Goal: Information Seeking & Learning: Find specific fact

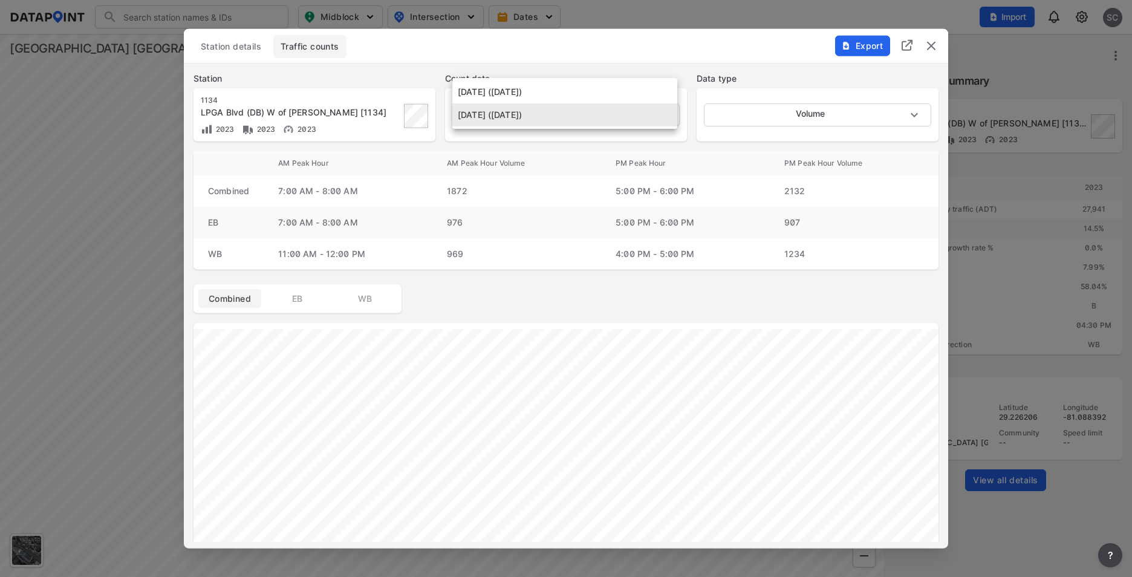
click at [663, 115] on body "Search Please enter a search term. Midblock Intersection Dates Import SC Import…" at bounding box center [566, 288] width 1132 height 577
click at [625, 93] on li "[DATE] ([DATE])" at bounding box center [564, 91] width 225 height 23
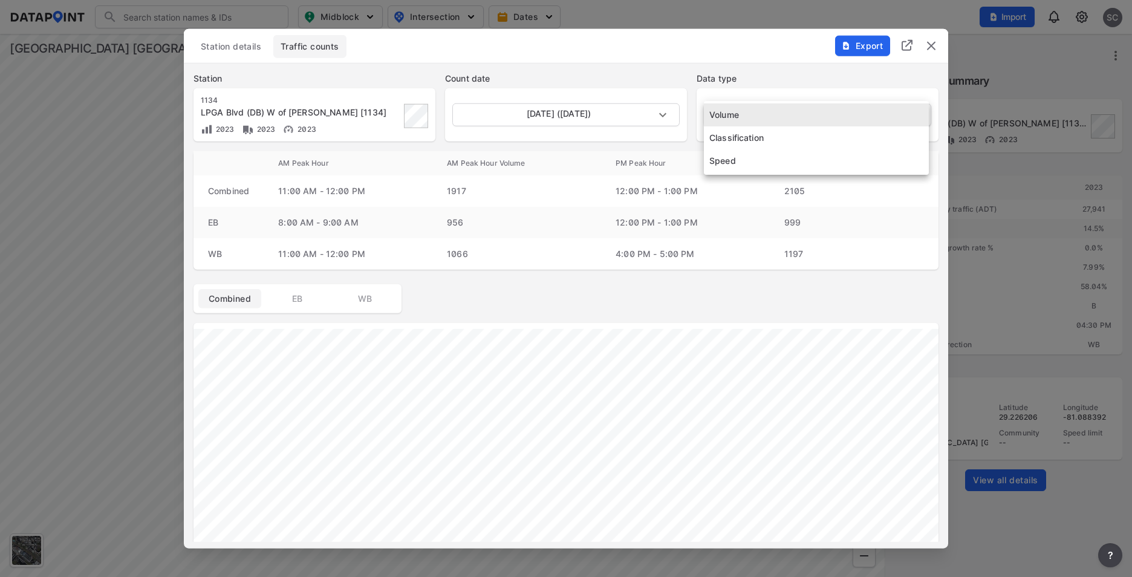
click at [851, 111] on body "Search Please enter a search term. Midblock Intersection Dates Import SC Import…" at bounding box center [566, 288] width 1132 height 577
click at [792, 160] on li "Speed" at bounding box center [816, 160] width 225 height 23
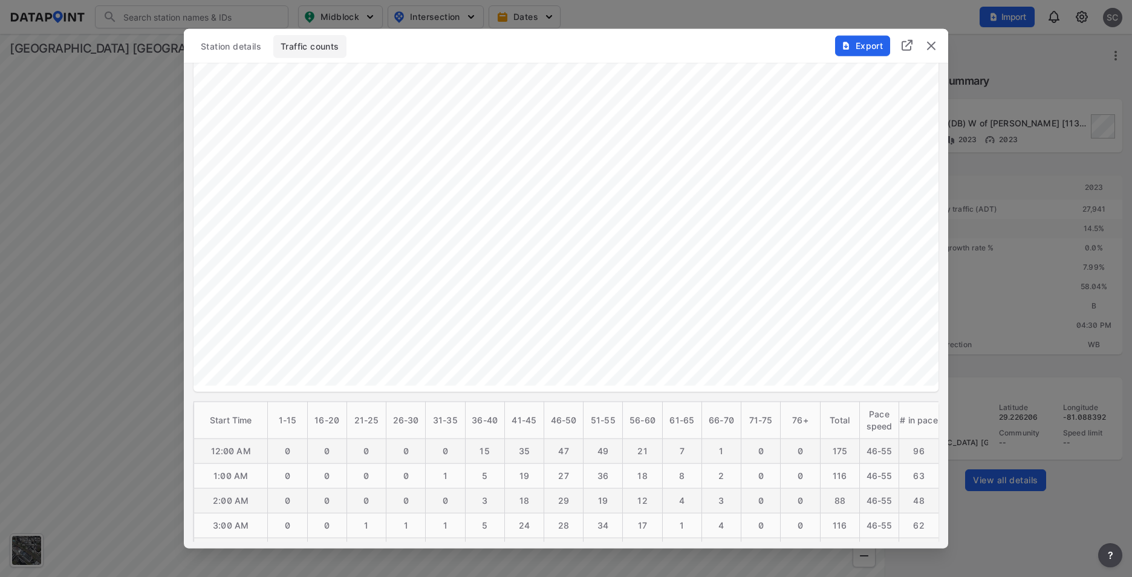
scroll to position [302, 0]
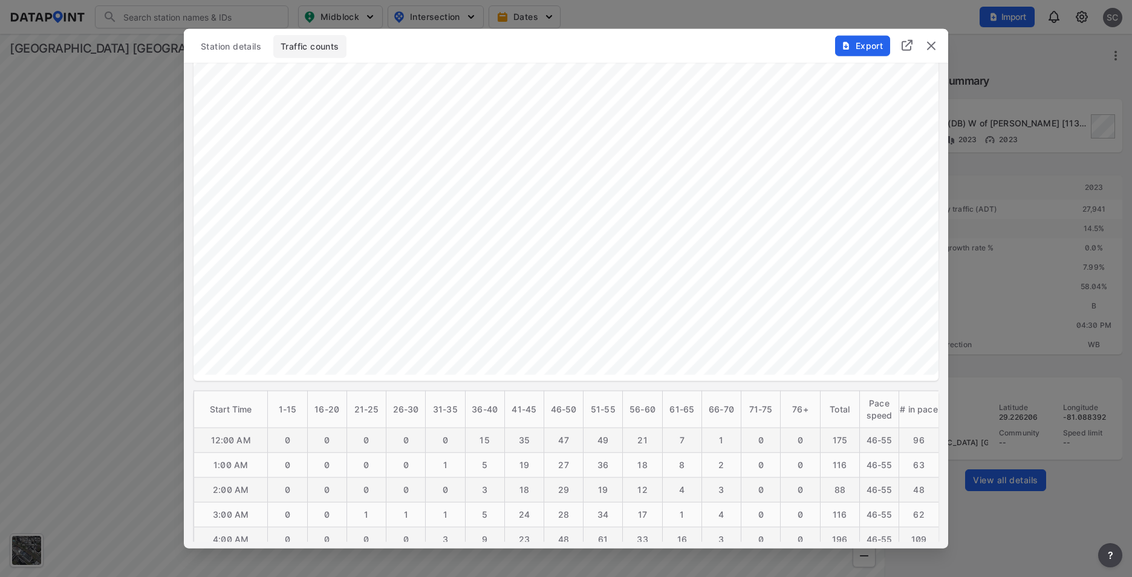
click at [931, 47] on img "delete" at bounding box center [931, 46] width 15 height 15
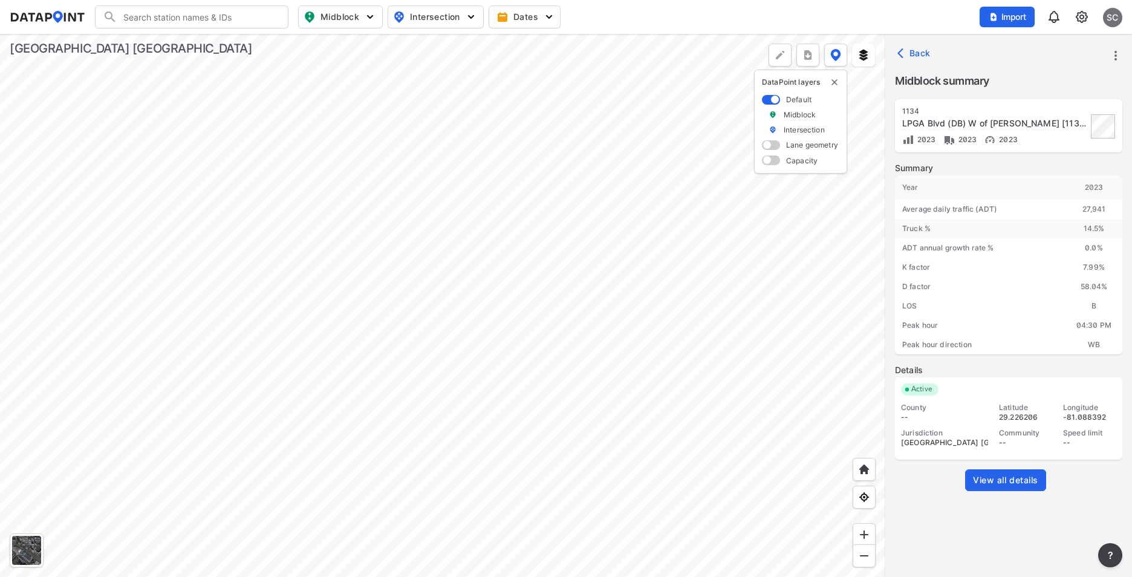
click at [426, 245] on div at bounding box center [442, 305] width 885 height 543
click at [1020, 474] on span "View all details" at bounding box center [1005, 480] width 65 height 12
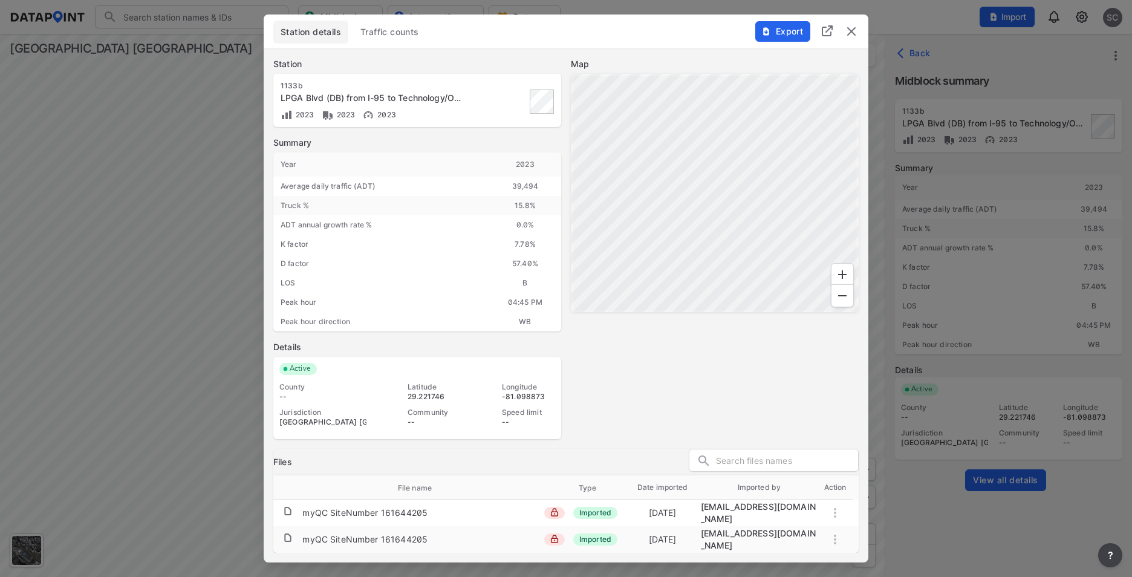
click at [394, 36] on span "Traffic counts" at bounding box center [389, 32] width 59 height 12
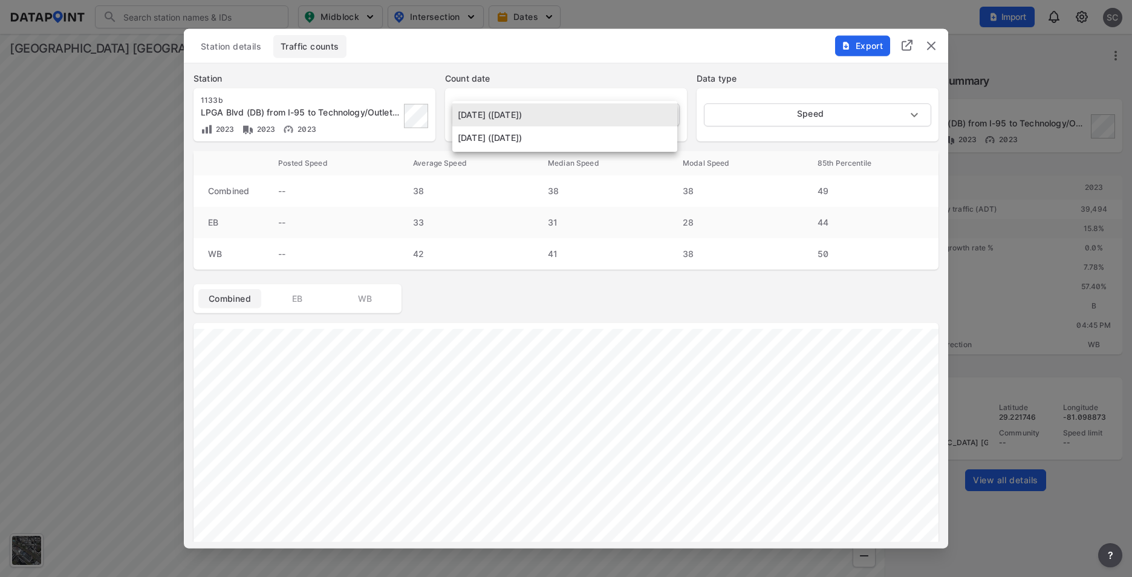
click at [624, 119] on body "Search Please enter a search term. Midblock Intersection Dates Import SC Import…" at bounding box center [566, 288] width 1132 height 577
click at [796, 117] on div at bounding box center [566, 288] width 1132 height 577
click at [745, 120] on body "Search Please enter a search term. Midblock Intersection Dates Import SC Import…" at bounding box center [566, 288] width 1132 height 577
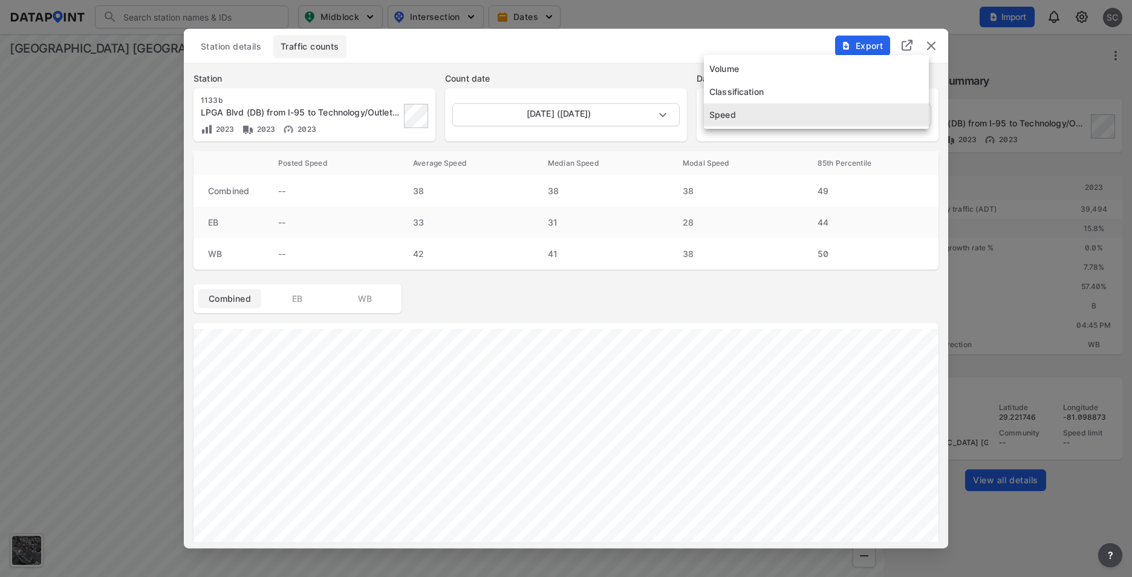
click at [745, 67] on li "Volume" at bounding box center [816, 68] width 225 height 23
type input "Volume"
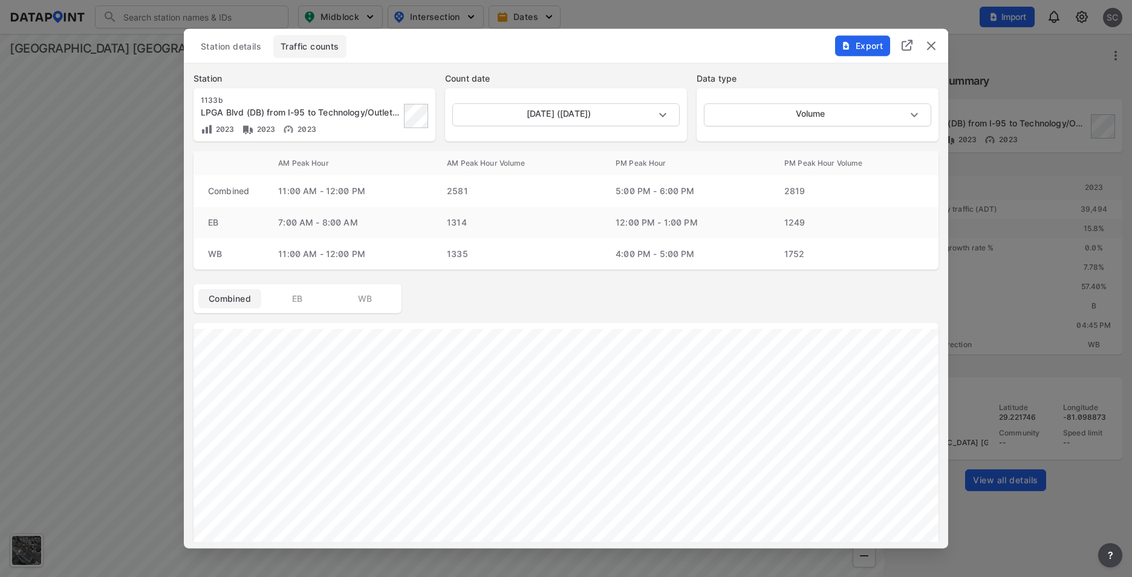
click at [547, 304] on div "Combined EB WB" at bounding box center [566, 298] width 745 height 29
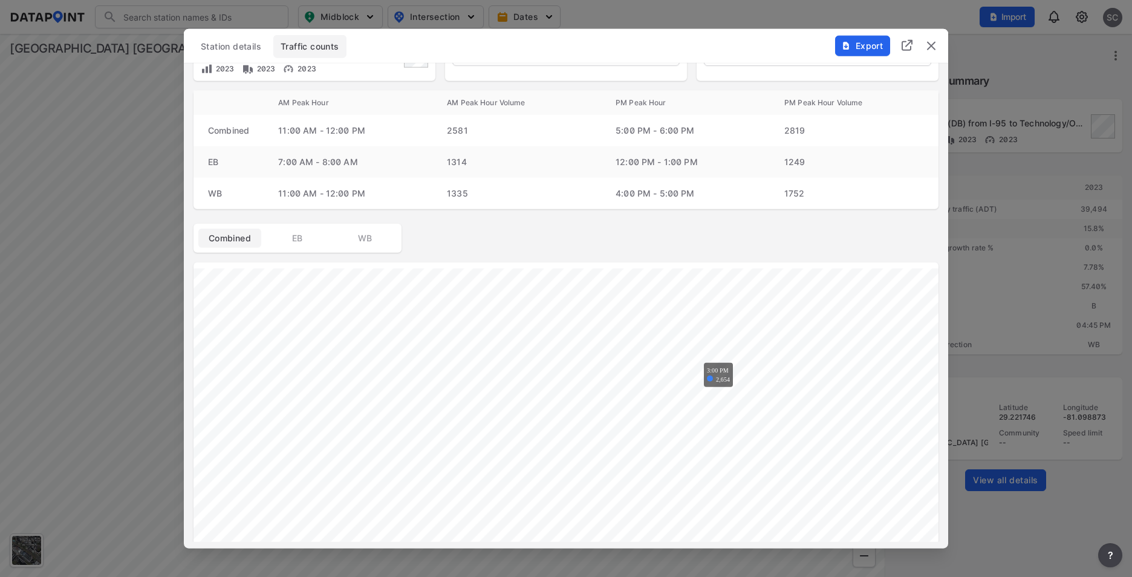
scroll to position [0, 0]
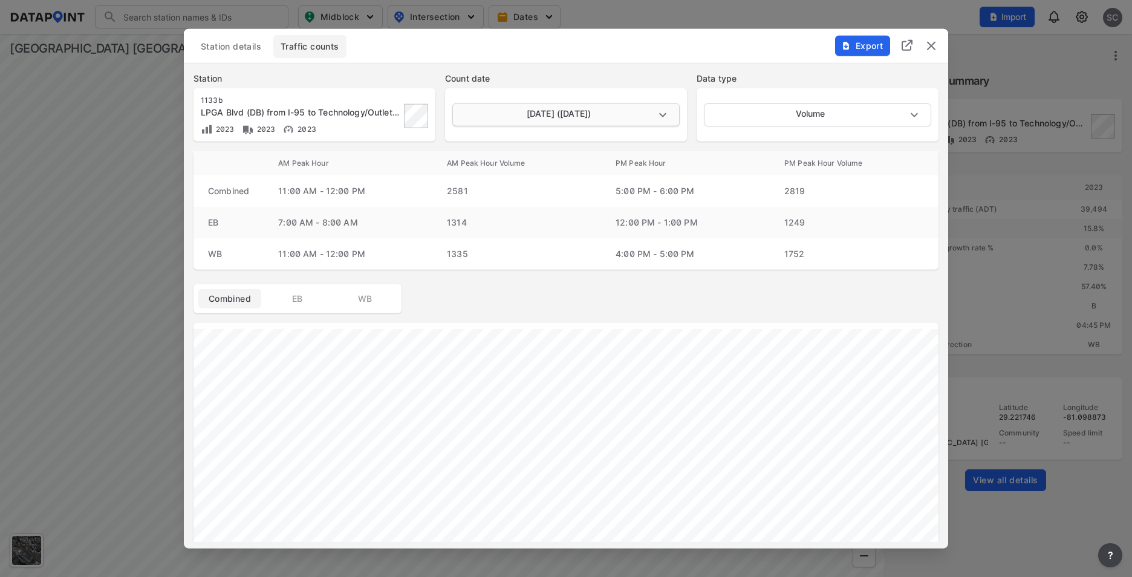
click at [661, 108] on body "Search Please enter a search term. Midblock Intersection Dates Import SC Import…" at bounding box center [566, 288] width 1132 height 577
click at [624, 142] on li "[DATE] ([DATE])" at bounding box center [564, 137] width 225 height 23
click at [669, 116] on body "Search Please enter a search term. Midblock Intersection Dates Import SC Import…" at bounding box center [566, 288] width 1132 height 577
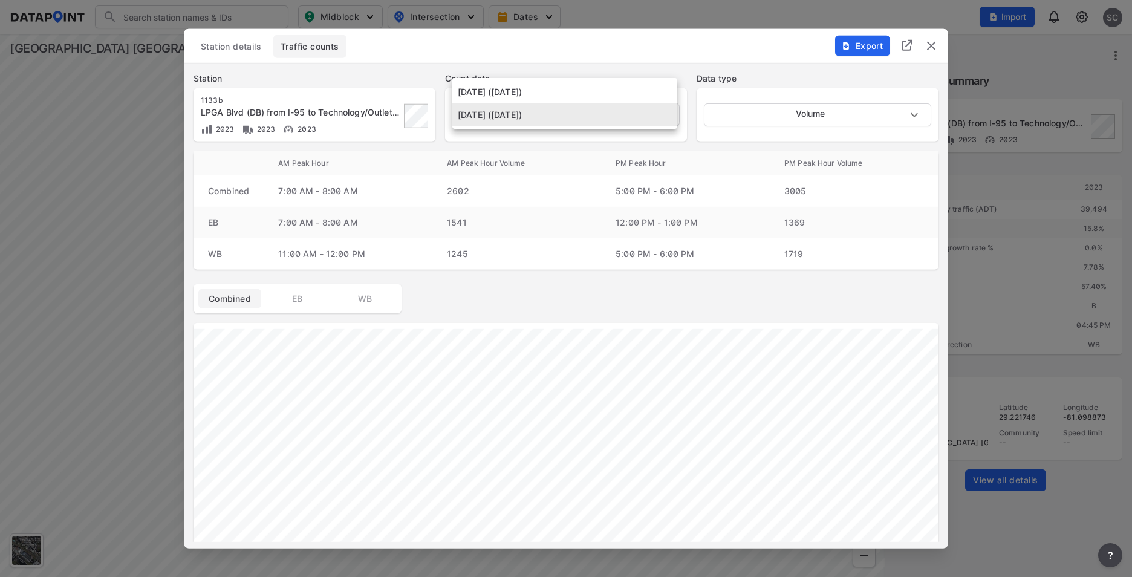
click at [630, 90] on li "[DATE] ([DATE])" at bounding box center [564, 91] width 225 height 23
click at [665, 114] on body "Search Please enter a search term. Midblock Intersection Dates Import SC Import…" at bounding box center [566, 288] width 1132 height 577
click at [628, 142] on li "[DATE] ([DATE])" at bounding box center [564, 137] width 225 height 23
type input "[DATE]"
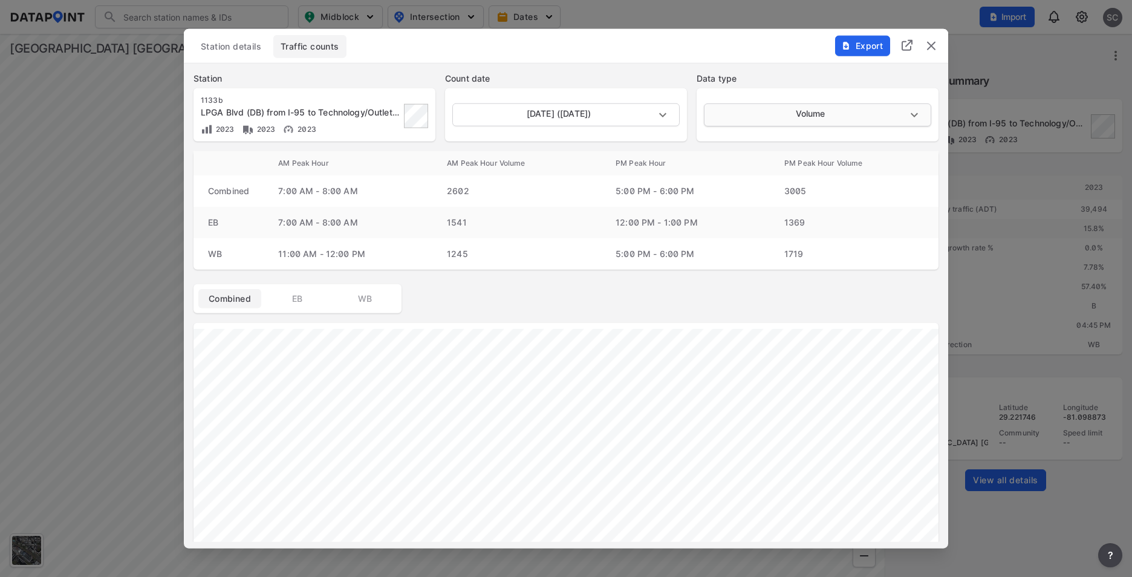
click at [777, 116] on body "Search Please enter a search term. Midblock Intersection Dates Import SC Import…" at bounding box center [566, 288] width 1132 height 577
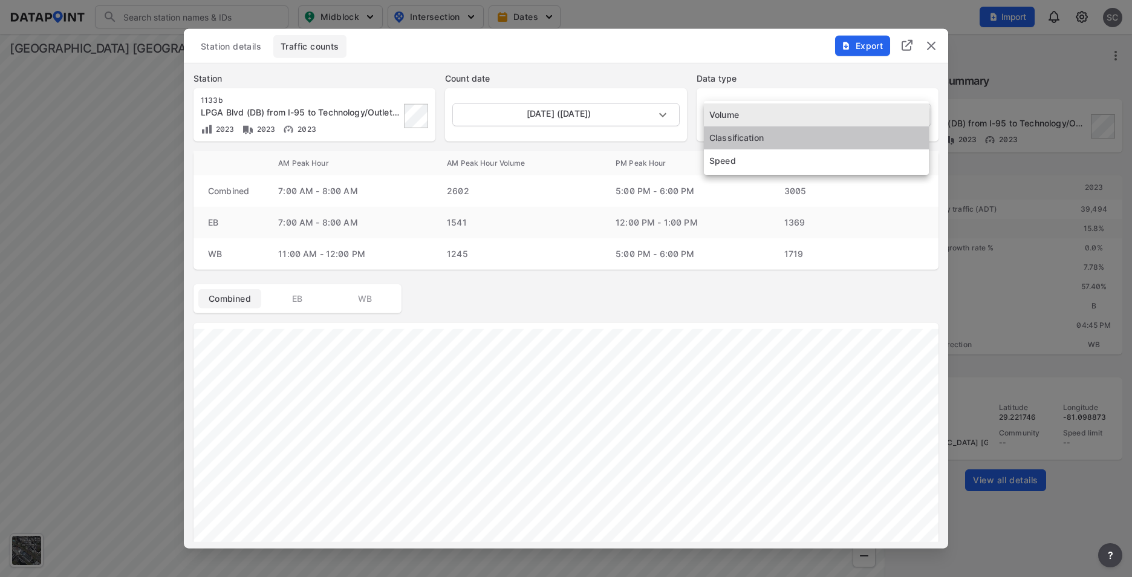
click at [758, 142] on li "Classification" at bounding box center [816, 137] width 225 height 23
type input "Classification"
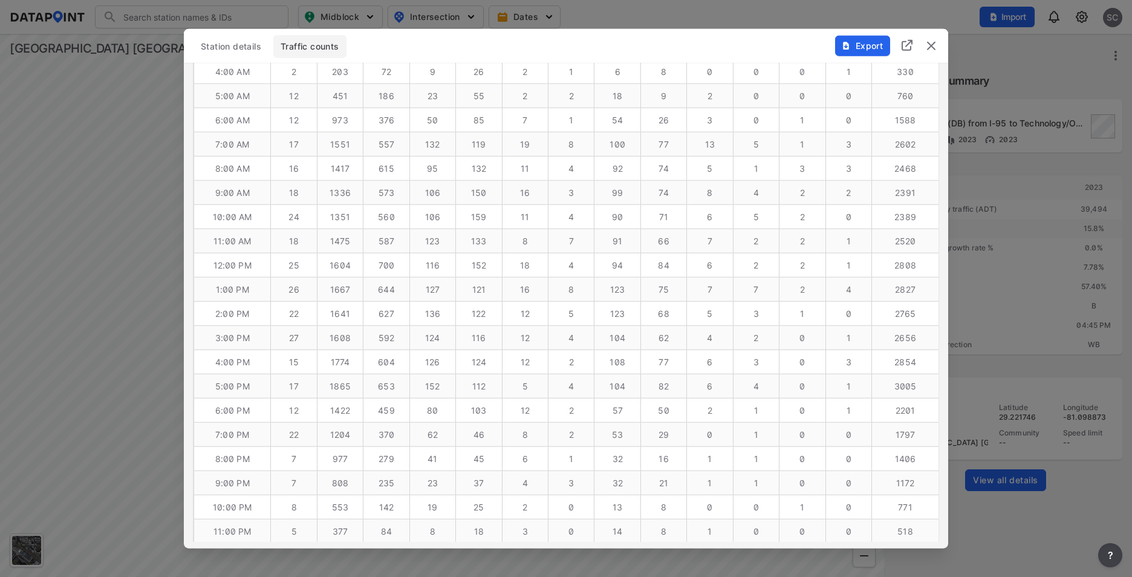
scroll to position [757, 0]
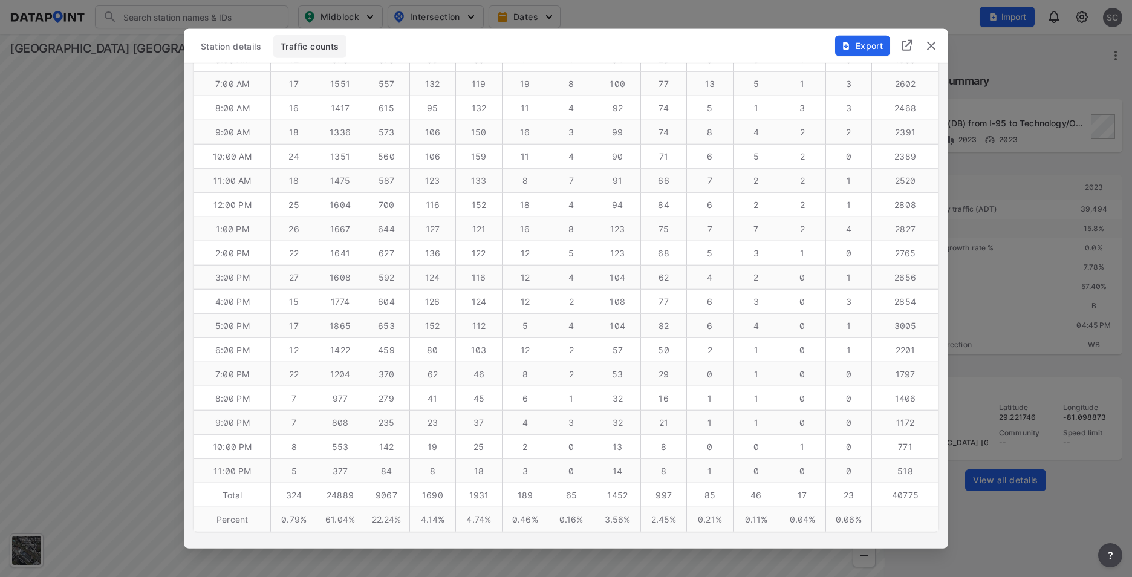
click at [933, 45] on img "delete" at bounding box center [931, 46] width 15 height 15
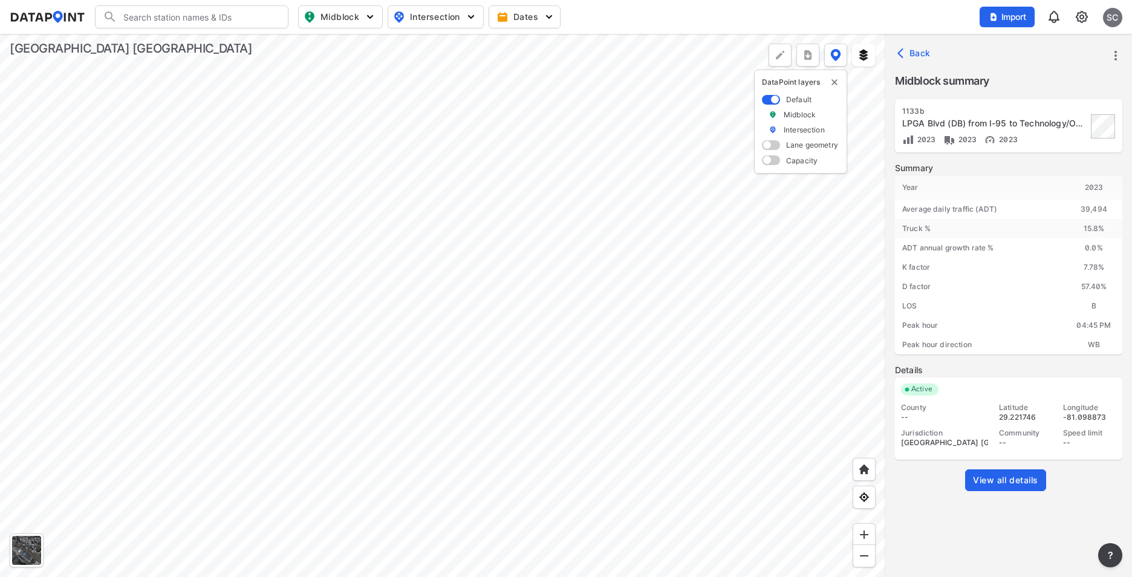
click at [1001, 474] on link "View all details" at bounding box center [1005, 480] width 81 height 22
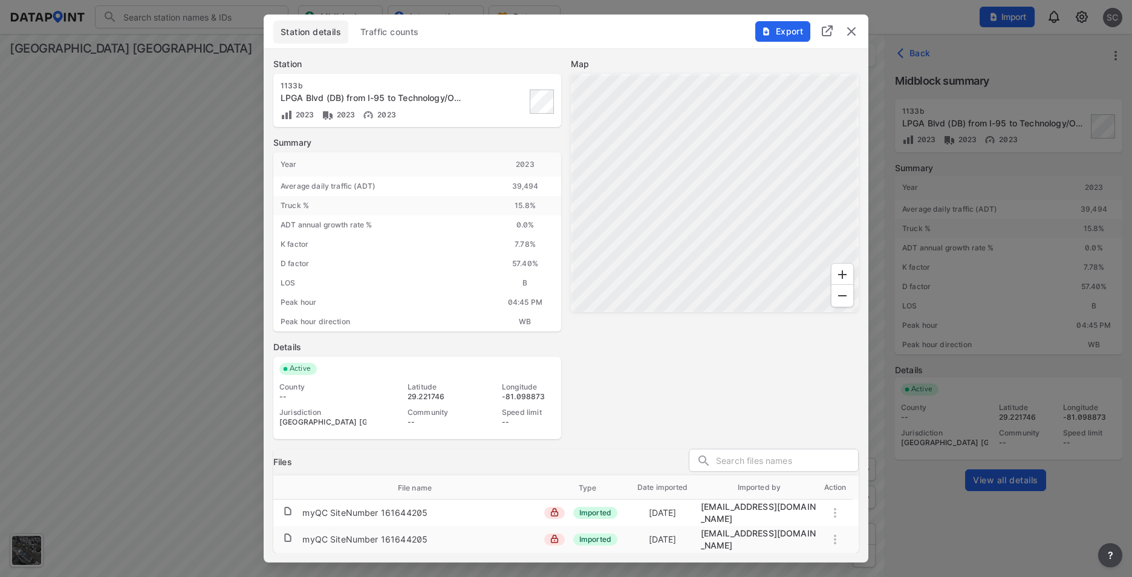
click at [400, 36] on span "Traffic counts" at bounding box center [389, 32] width 59 height 12
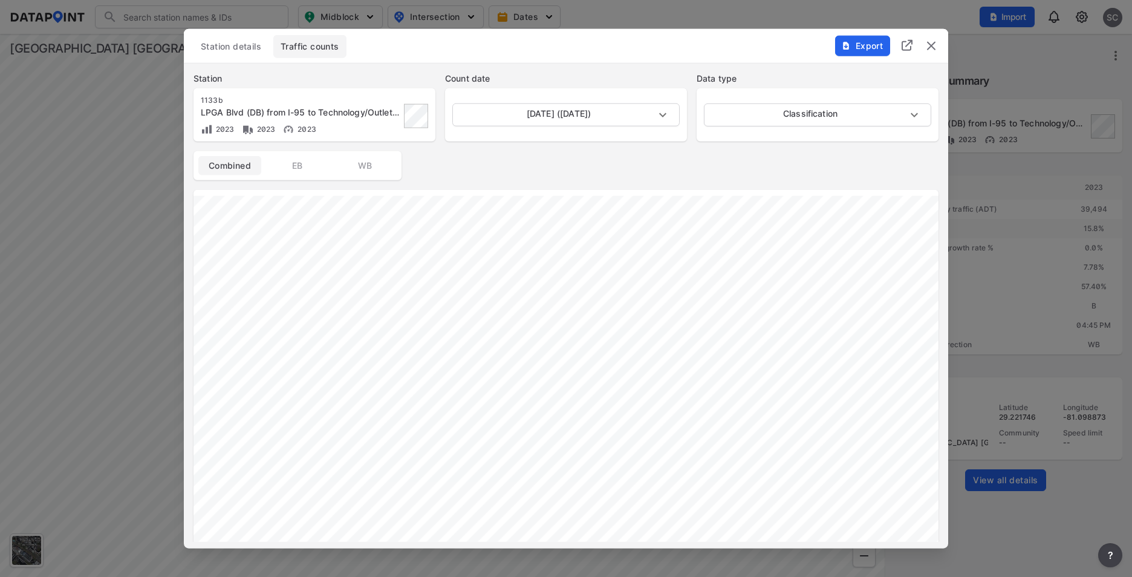
click at [291, 165] on span "EB" at bounding box center [297, 166] width 48 height 12
click at [370, 164] on span "WB" at bounding box center [365, 166] width 48 height 12
click at [234, 169] on span "Combined" at bounding box center [230, 166] width 48 height 12
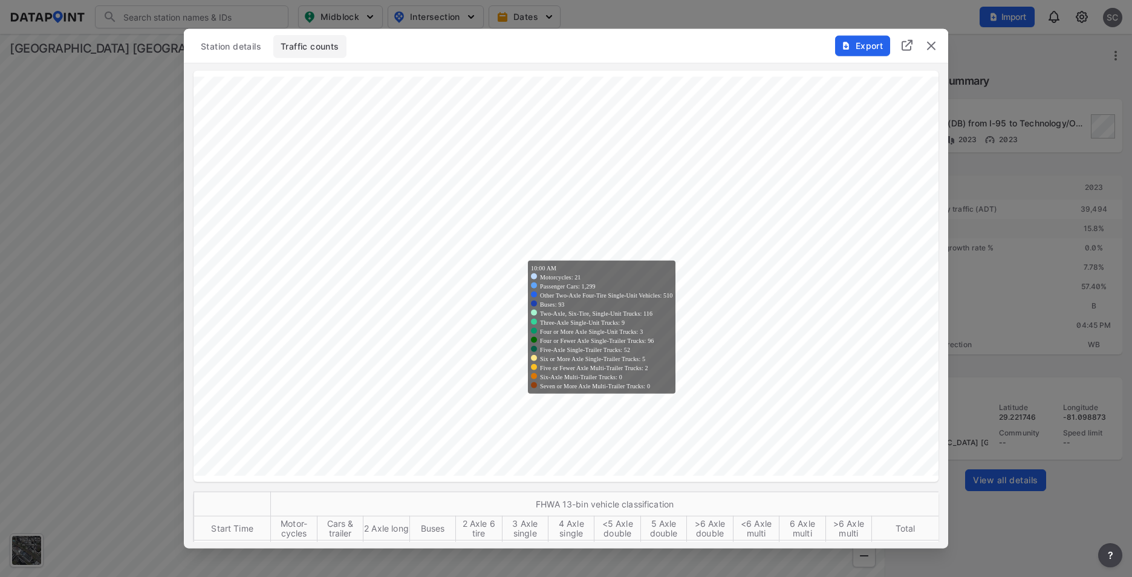
scroll to position [0, 0]
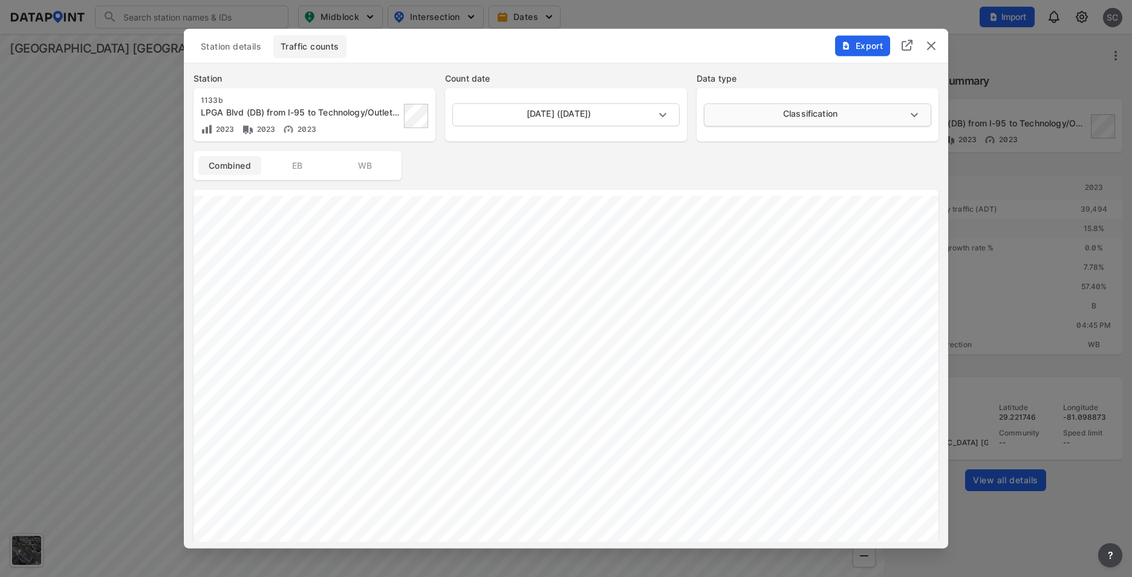
click at [920, 117] on body "Search Please enter a search term. Midblock Intersection Dates Import SC Import…" at bounding box center [566, 288] width 1132 height 577
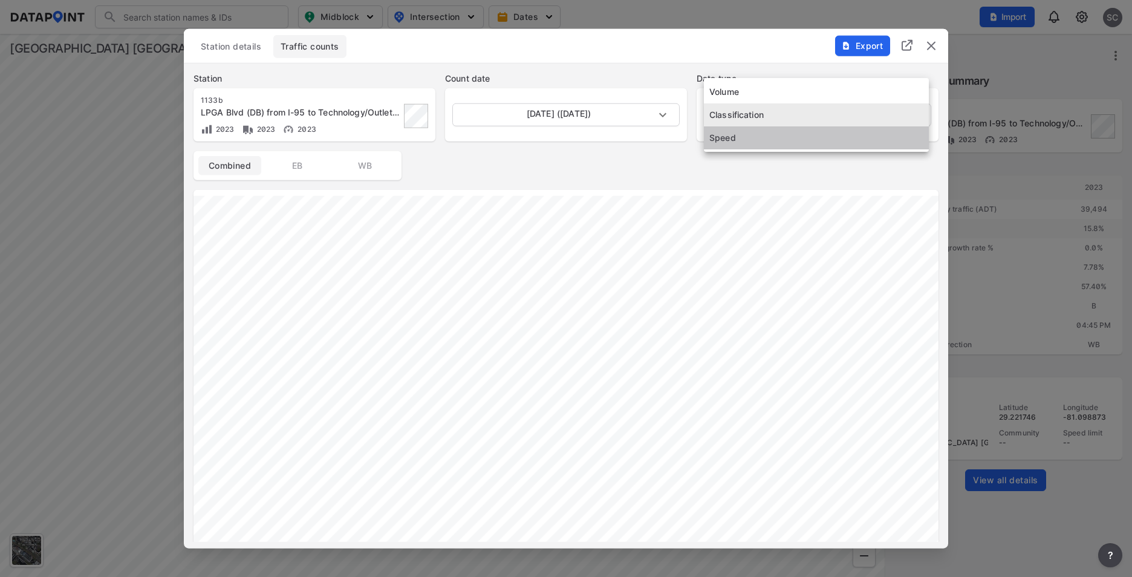
click at [773, 145] on li "Speed" at bounding box center [816, 137] width 225 height 23
type input "Speed"
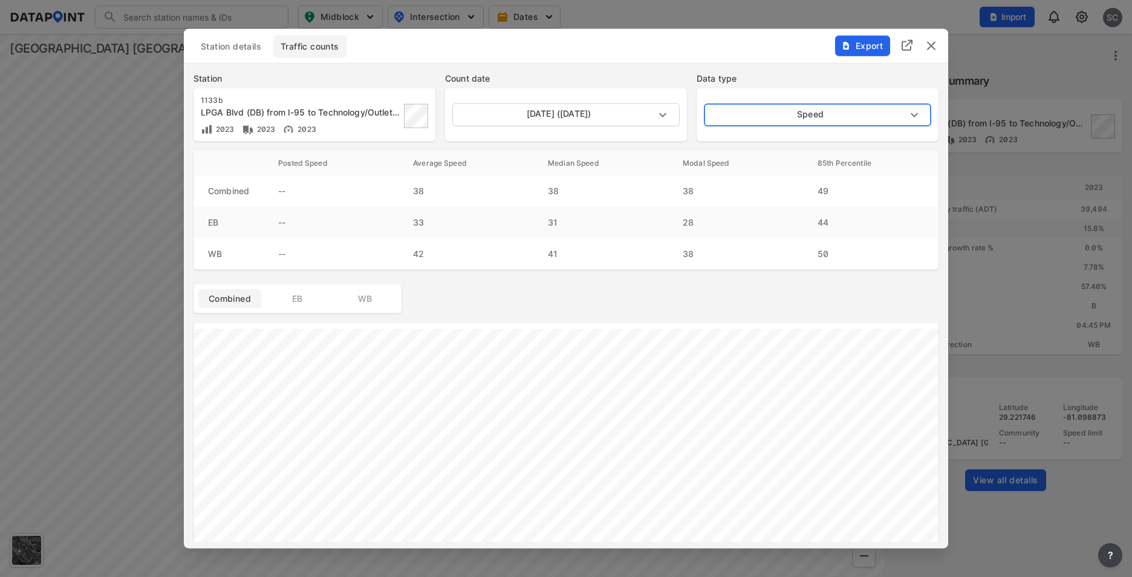
scroll to position [242, 0]
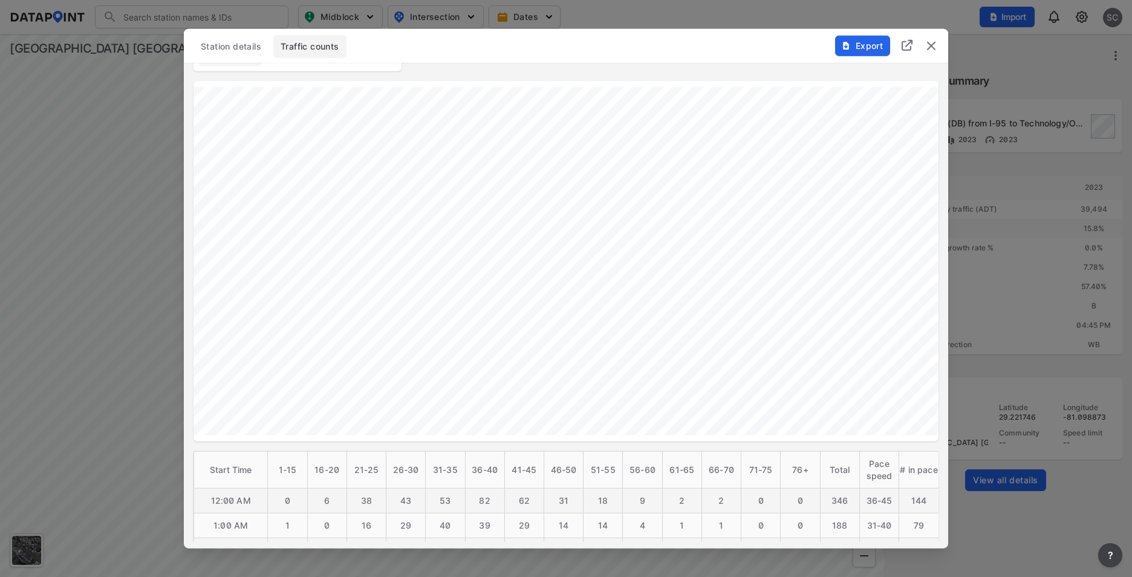
click at [929, 52] on img "delete" at bounding box center [931, 46] width 15 height 15
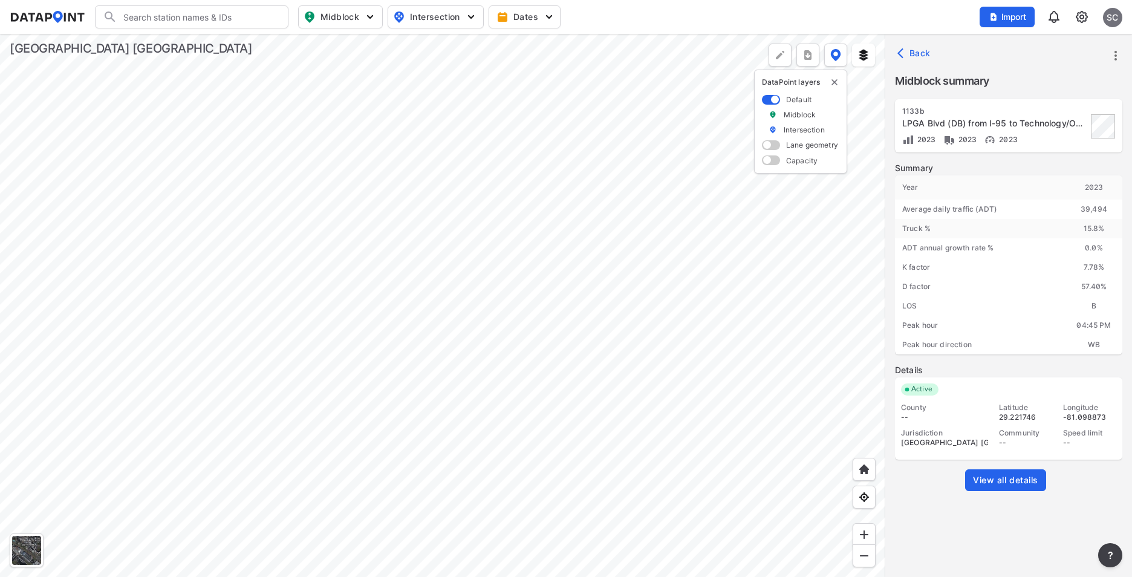
click at [651, 197] on div at bounding box center [442, 305] width 885 height 543
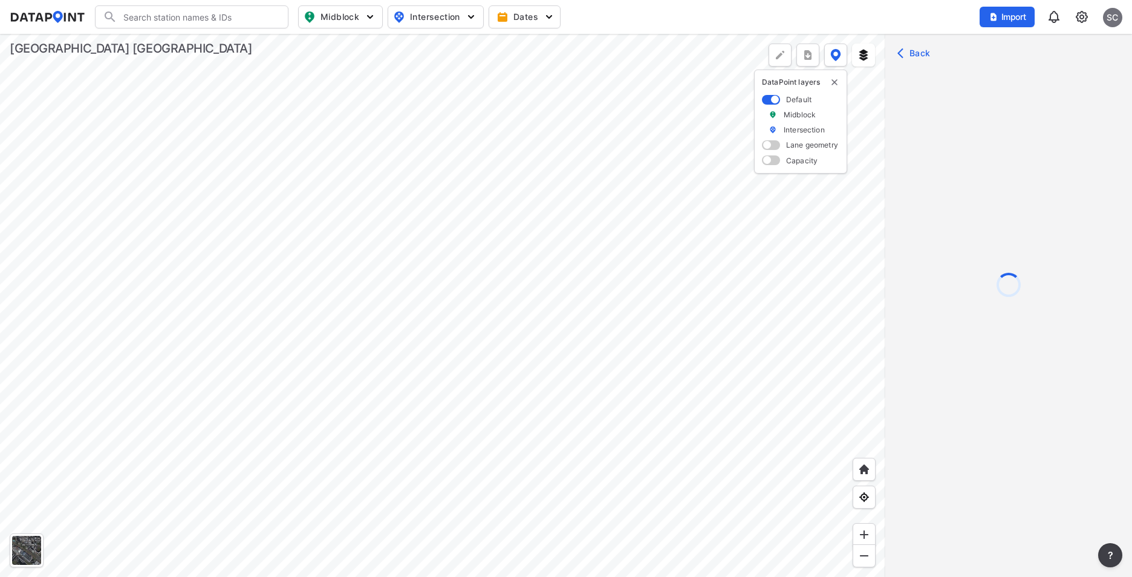
click at [578, 231] on div at bounding box center [442, 305] width 885 height 543
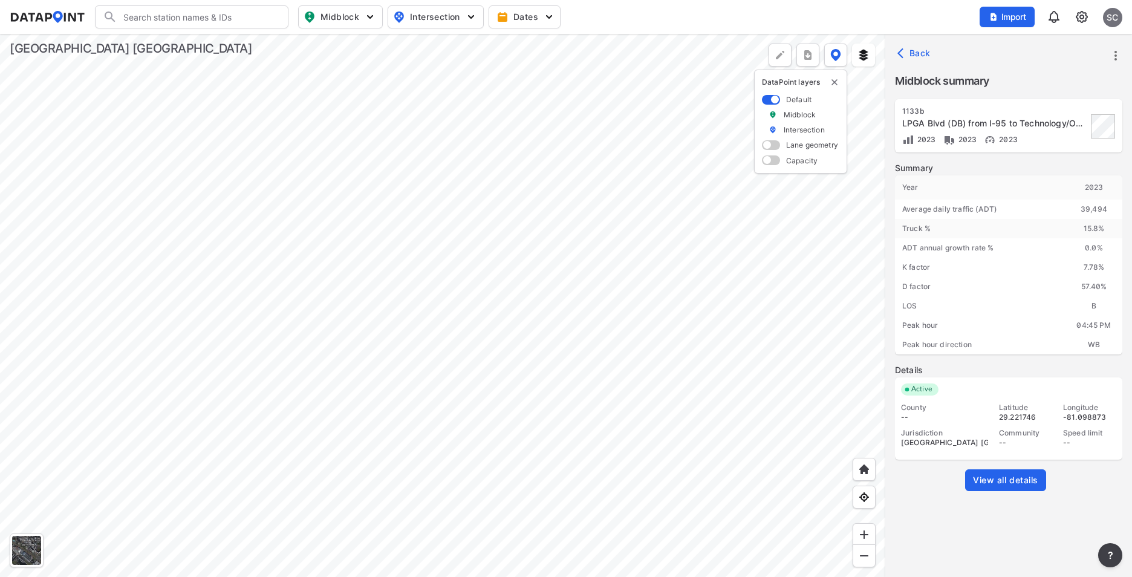
click at [1008, 483] on span "View all details" at bounding box center [1005, 480] width 65 height 12
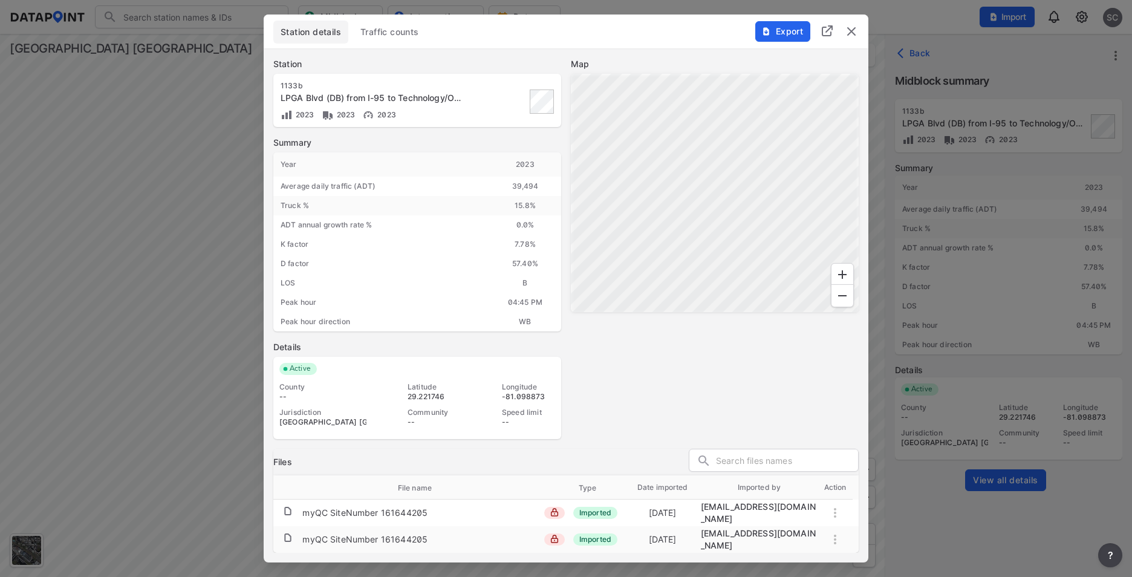
click at [401, 34] on span "Traffic counts" at bounding box center [389, 32] width 59 height 12
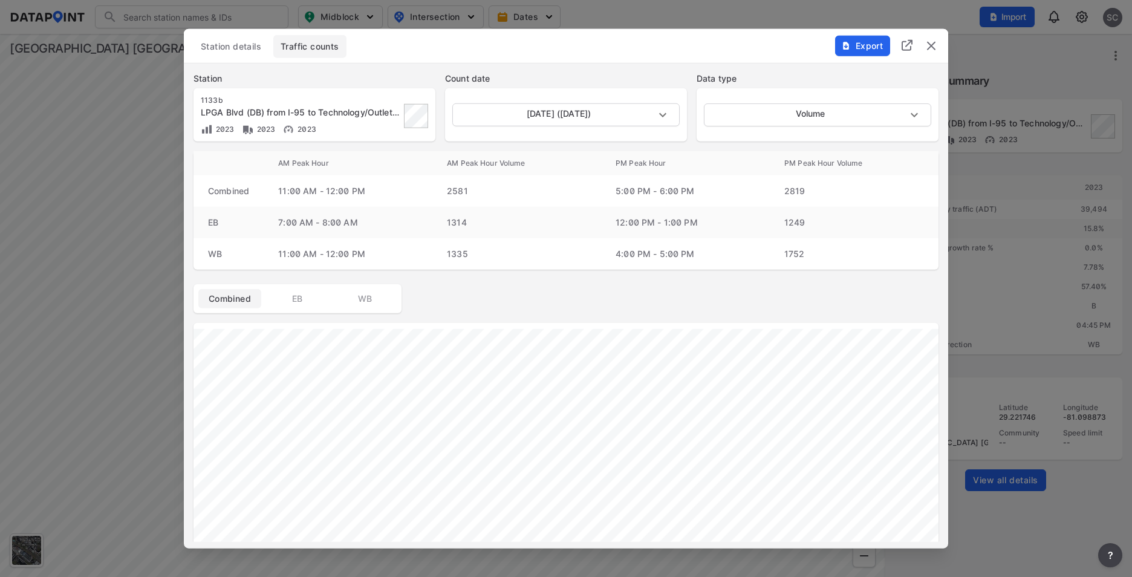
click at [243, 41] on span "Station details" at bounding box center [231, 47] width 60 height 12
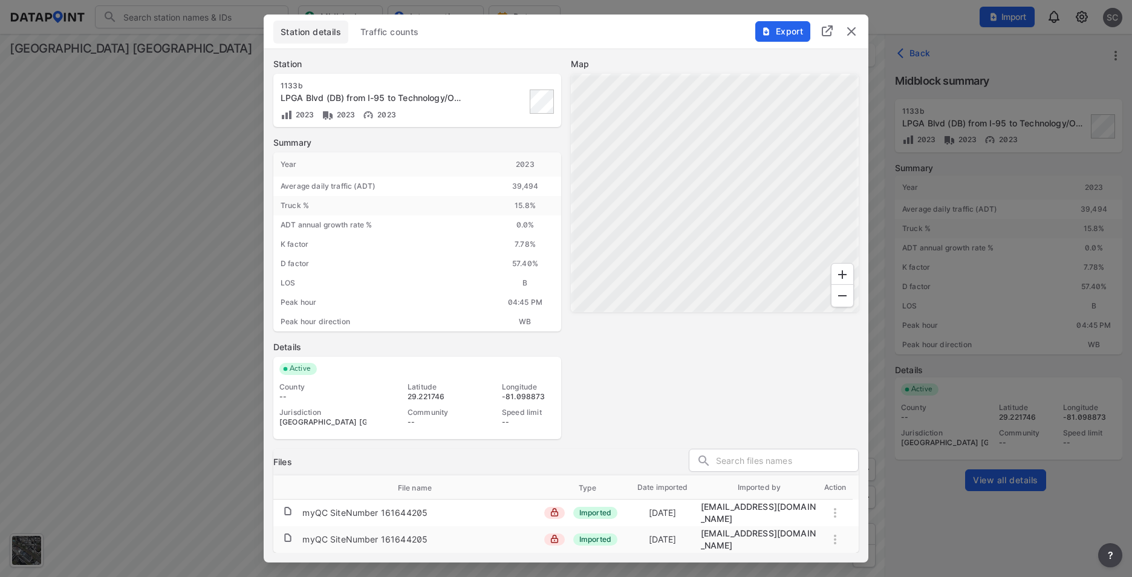
click at [388, 37] on span "Traffic counts" at bounding box center [389, 32] width 59 height 12
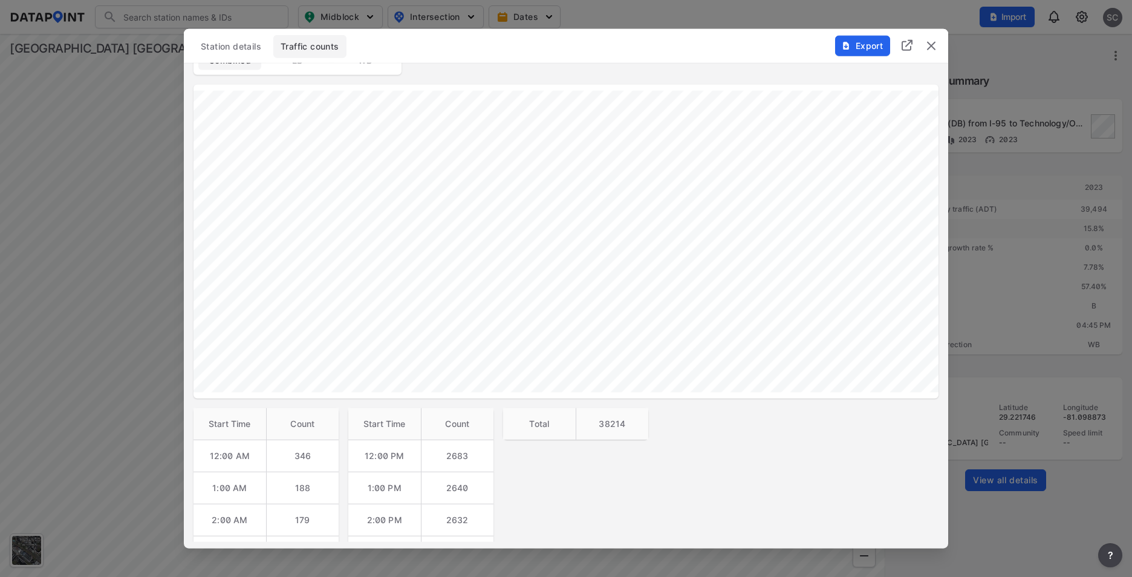
scroll to position [222, 0]
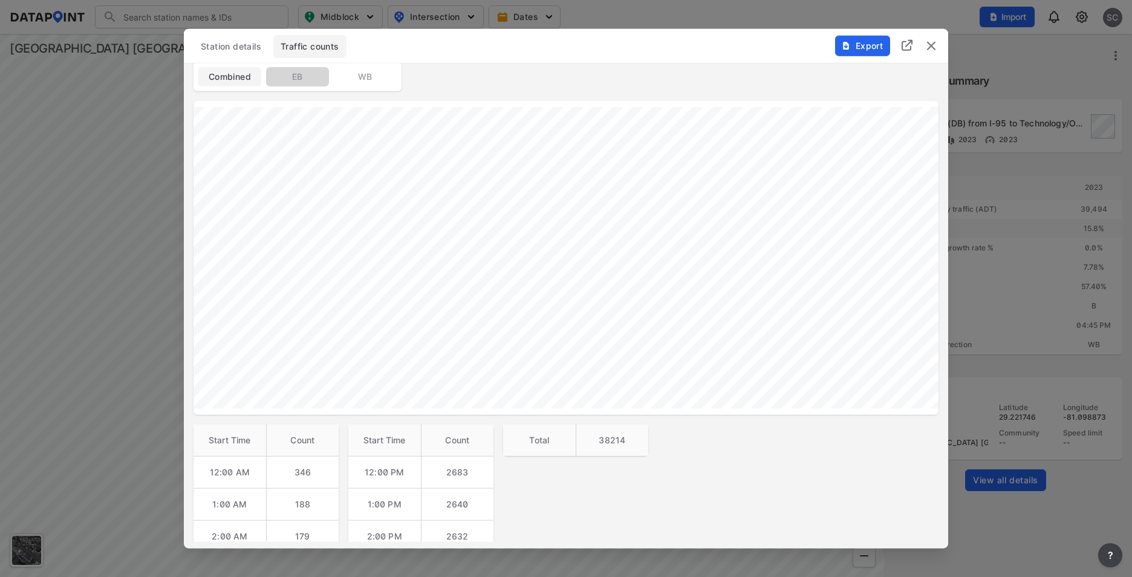
click at [301, 79] on span "EB" at bounding box center [297, 77] width 48 height 12
click at [360, 77] on span "WB" at bounding box center [365, 77] width 48 height 12
click at [298, 77] on span "EB" at bounding box center [297, 77] width 48 height 12
click at [361, 79] on span "WB" at bounding box center [365, 77] width 48 height 12
click at [292, 80] on span "EB" at bounding box center [297, 77] width 48 height 12
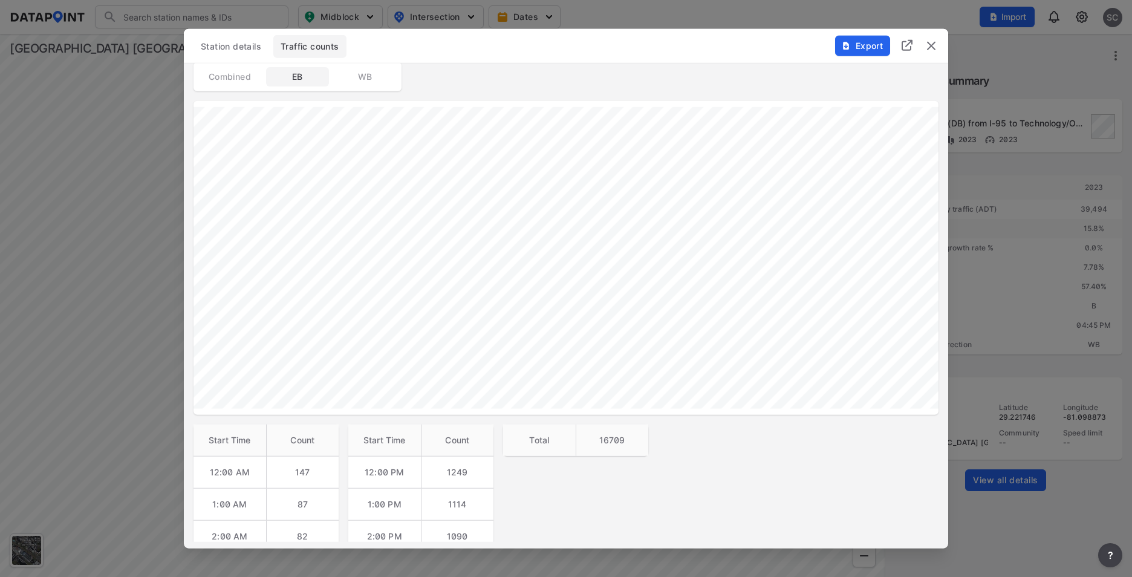
click at [363, 80] on span "WB" at bounding box center [365, 77] width 48 height 12
click at [302, 77] on span "EB" at bounding box center [297, 77] width 48 height 12
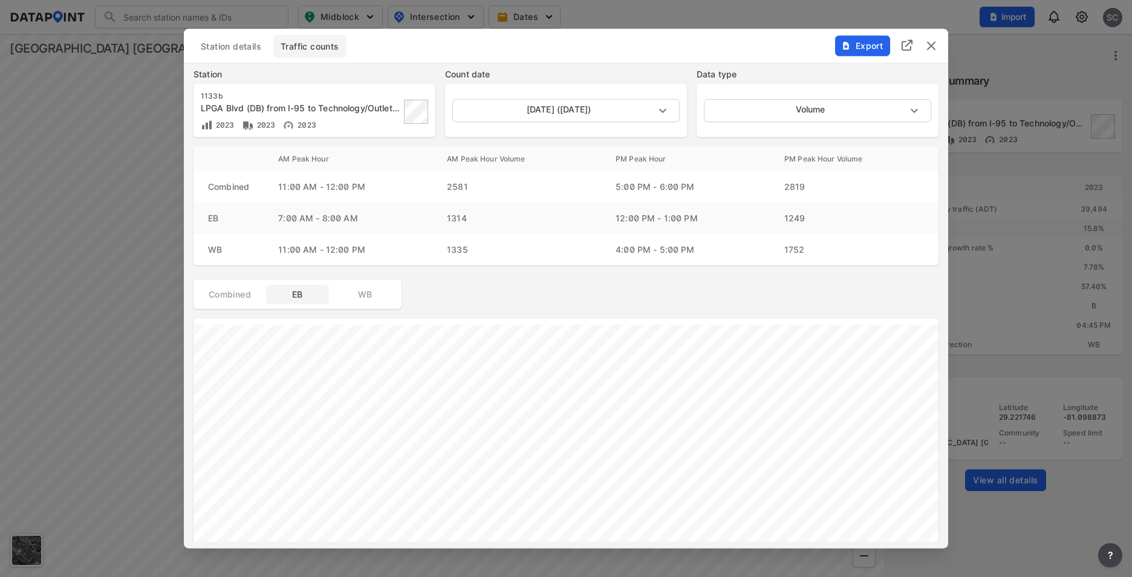
scroll to position [0, 0]
click at [674, 120] on body "Search Please enter a search term. Midblock Intersection Dates Import SC Import…" at bounding box center [566, 288] width 1132 height 577
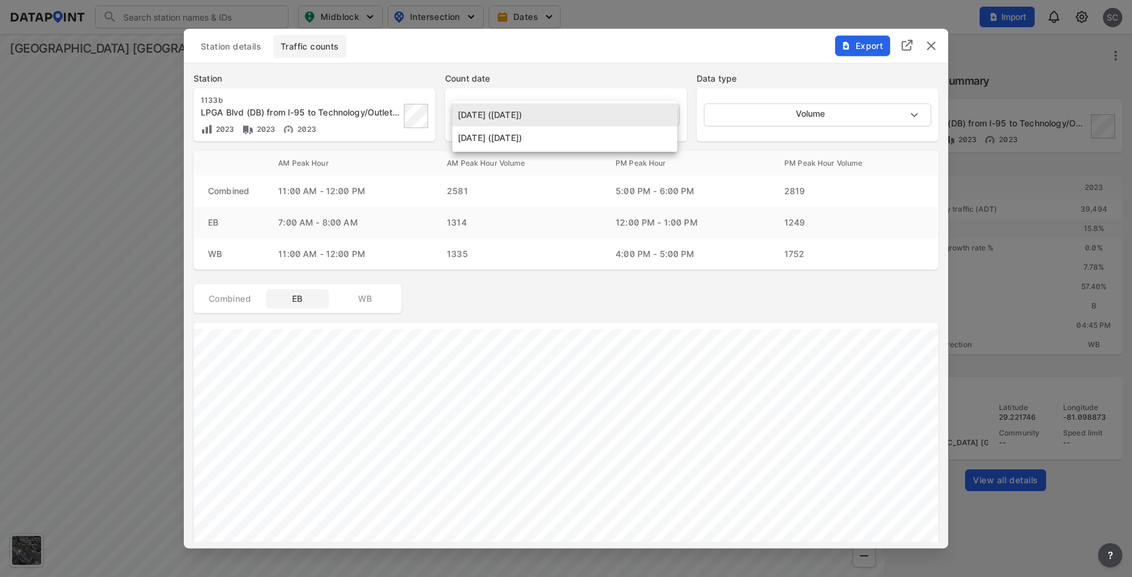
click at [631, 136] on li "[DATE] ([DATE])" at bounding box center [564, 137] width 225 height 23
type input "[DATE]"
click at [367, 301] on span "WB" at bounding box center [365, 299] width 48 height 12
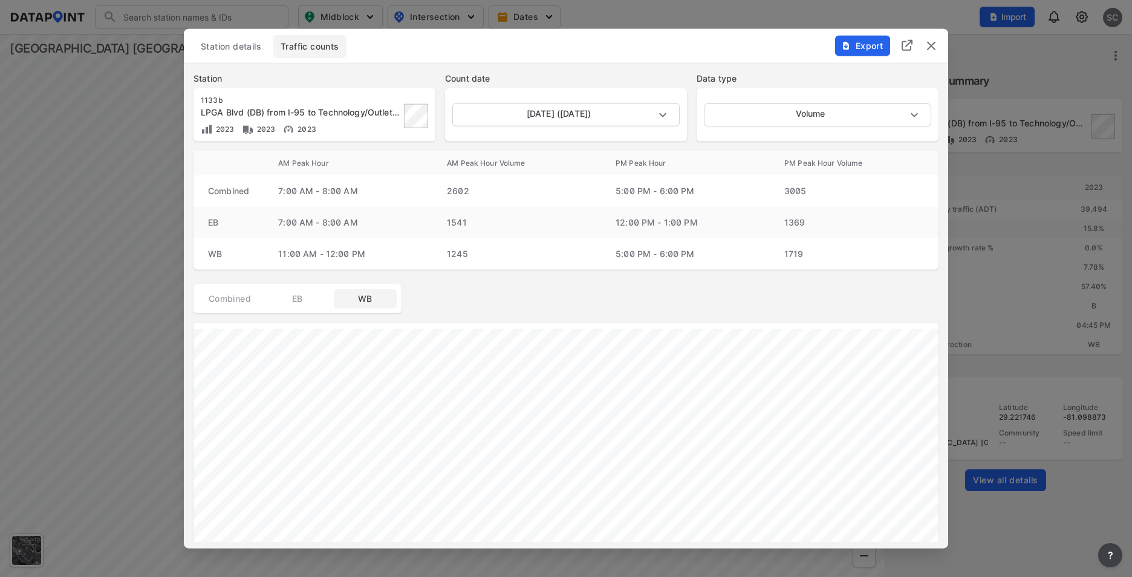
click at [293, 296] on span "EB" at bounding box center [297, 299] width 48 height 12
click at [247, 301] on span "Combined" at bounding box center [230, 299] width 48 height 12
click at [931, 45] on img "delete" at bounding box center [931, 46] width 15 height 15
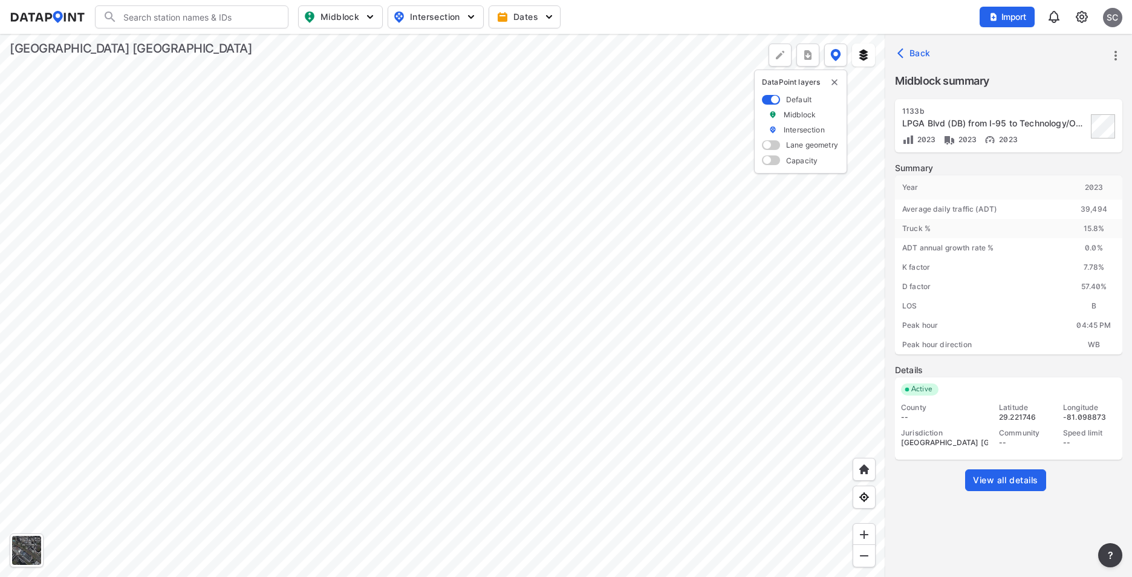
click at [661, 236] on div at bounding box center [442, 305] width 885 height 543
click at [1007, 482] on span "View all details" at bounding box center [1005, 480] width 65 height 12
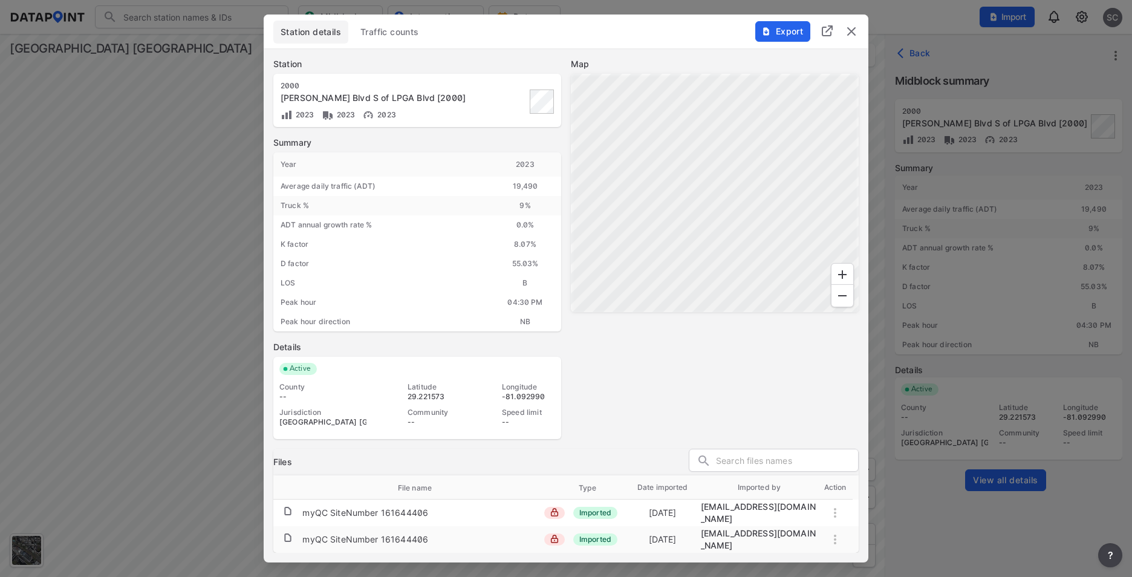
click at [379, 36] on span "Traffic counts" at bounding box center [389, 32] width 59 height 12
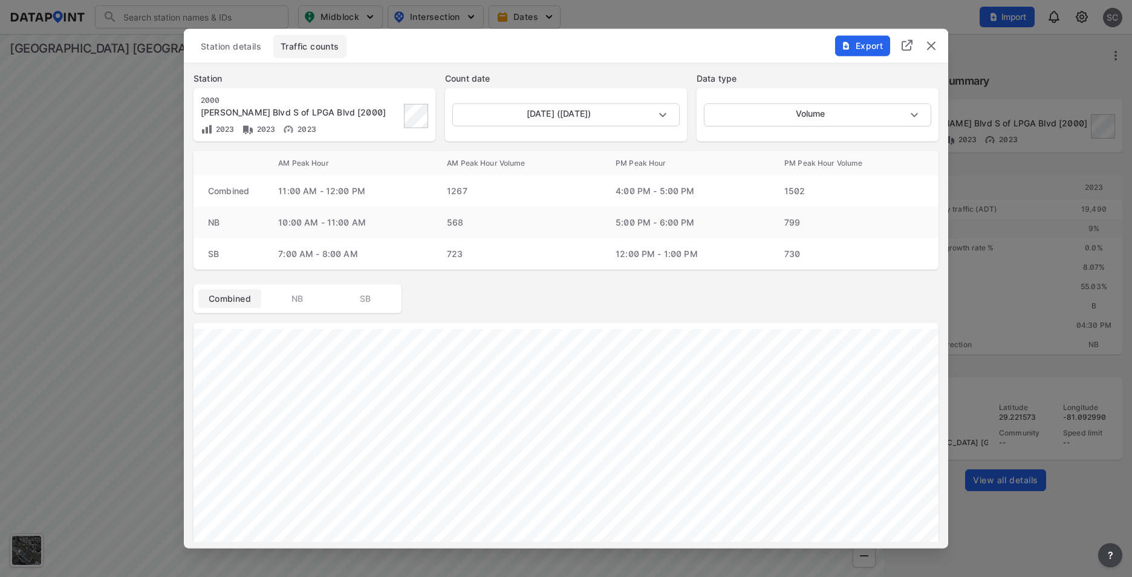
click at [933, 48] on img "delete" at bounding box center [931, 46] width 15 height 15
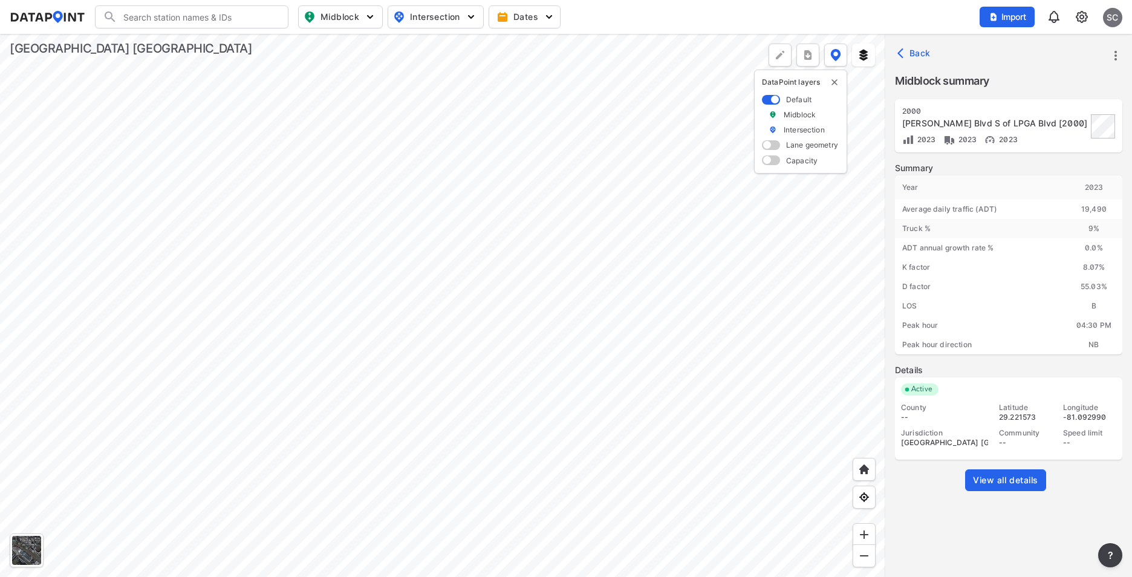
click at [758, 178] on div at bounding box center [442, 305] width 885 height 543
click at [576, 230] on div at bounding box center [442, 305] width 885 height 543
click at [722, 156] on div at bounding box center [442, 305] width 885 height 543
click at [303, 328] on div at bounding box center [442, 305] width 885 height 543
click at [445, 279] on div at bounding box center [442, 305] width 885 height 543
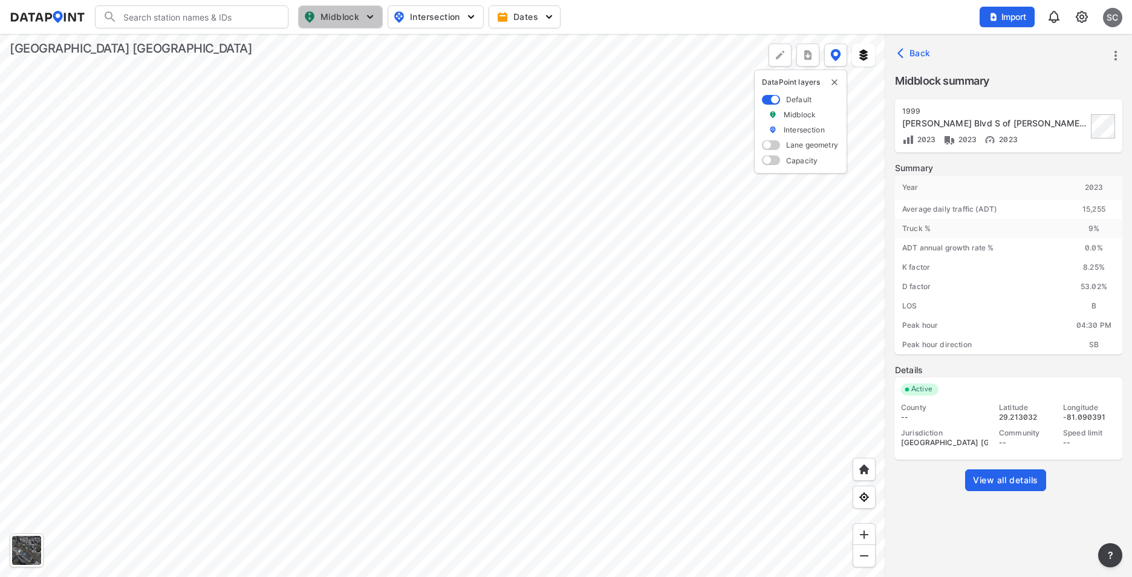
click at [325, 20] on span "Midblock" at bounding box center [339, 17] width 71 height 15
click at [328, 137] on div at bounding box center [442, 305] width 885 height 543
click at [1000, 485] on span "View all details" at bounding box center [1005, 480] width 65 height 12
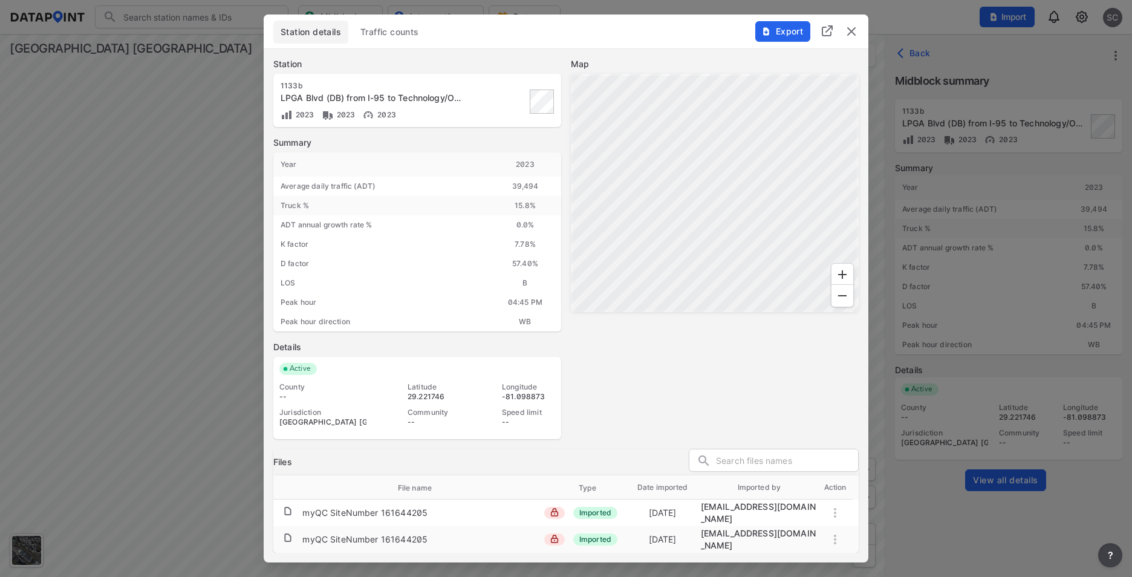
click at [404, 36] on span "Traffic counts" at bounding box center [389, 32] width 59 height 12
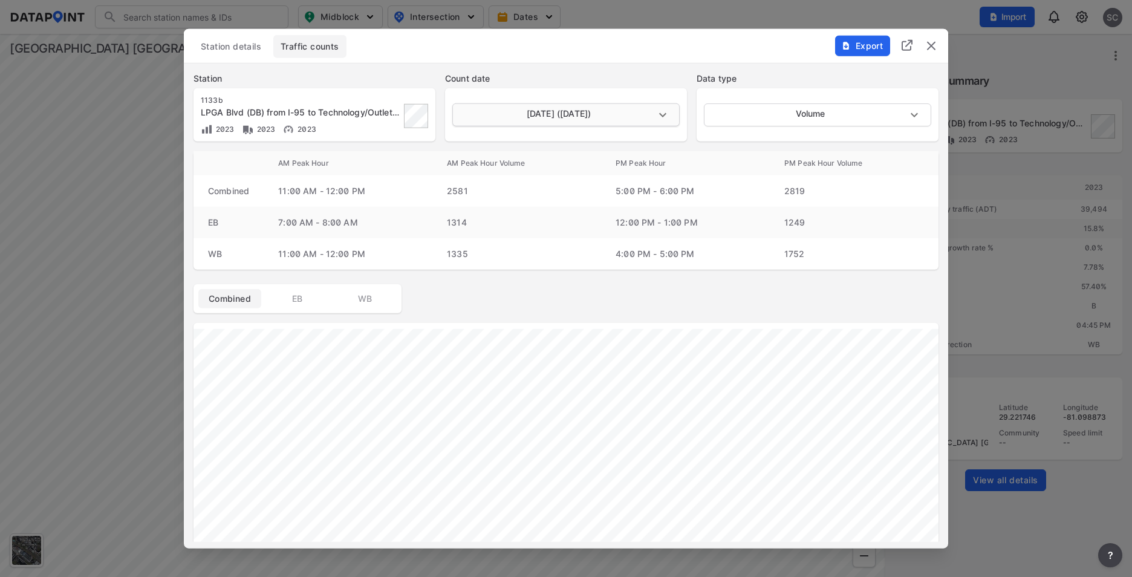
click at [568, 112] on body "Search Please enter a search term. Midblock Intersection Dates Import SC Import…" at bounding box center [566, 288] width 1132 height 577
click at [562, 138] on li "[DATE] ([DATE])" at bounding box center [564, 137] width 225 height 23
type input "[DATE]"
click at [244, 47] on span "Station details" at bounding box center [231, 47] width 60 height 12
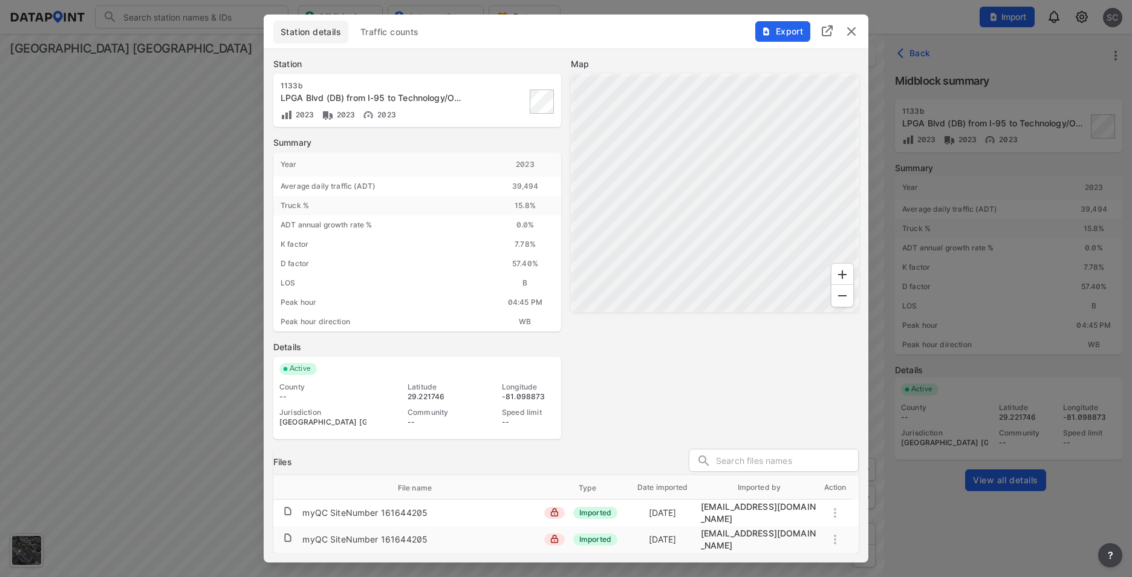
click at [852, 35] on img "delete" at bounding box center [851, 31] width 15 height 15
